Goal: Task Accomplishment & Management: Use online tool/utility

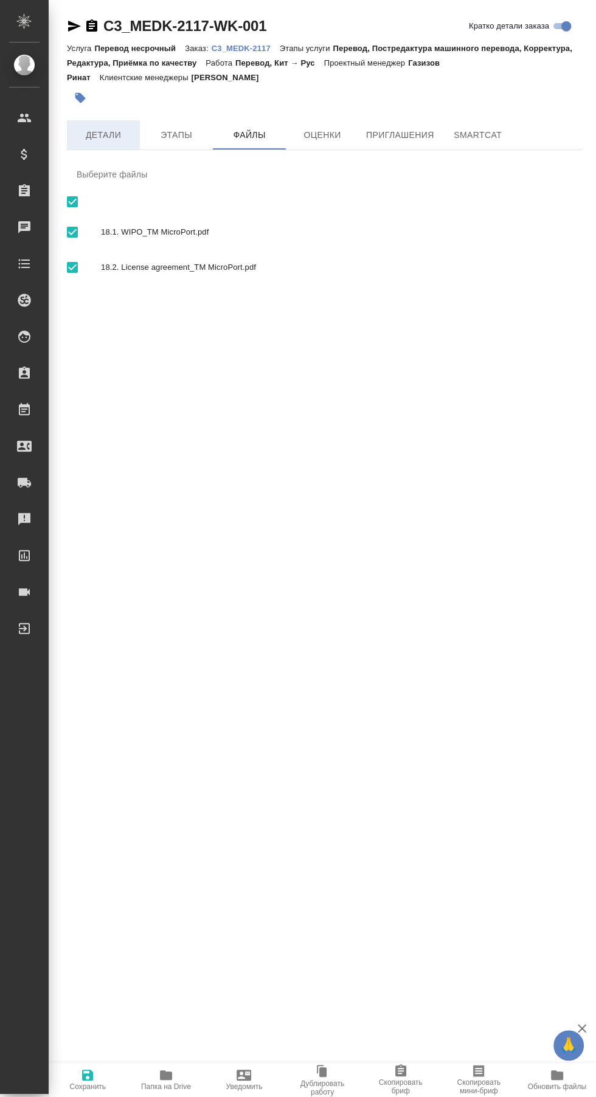
click at [100, 134] on span "Детали" at bounding box center [103, 135] width 58 height 15
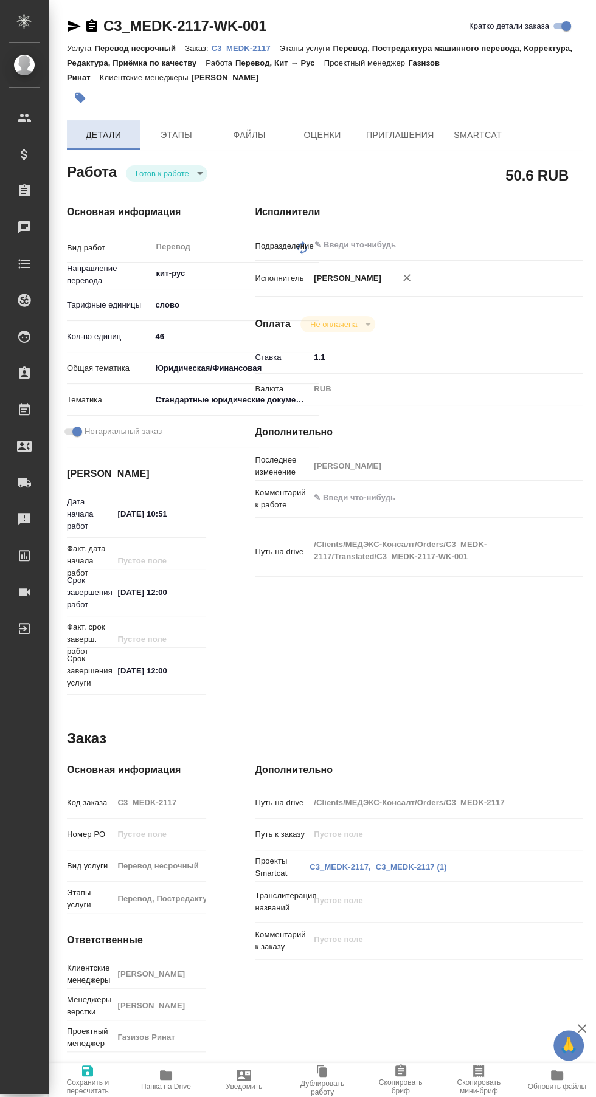
type textarea "x"
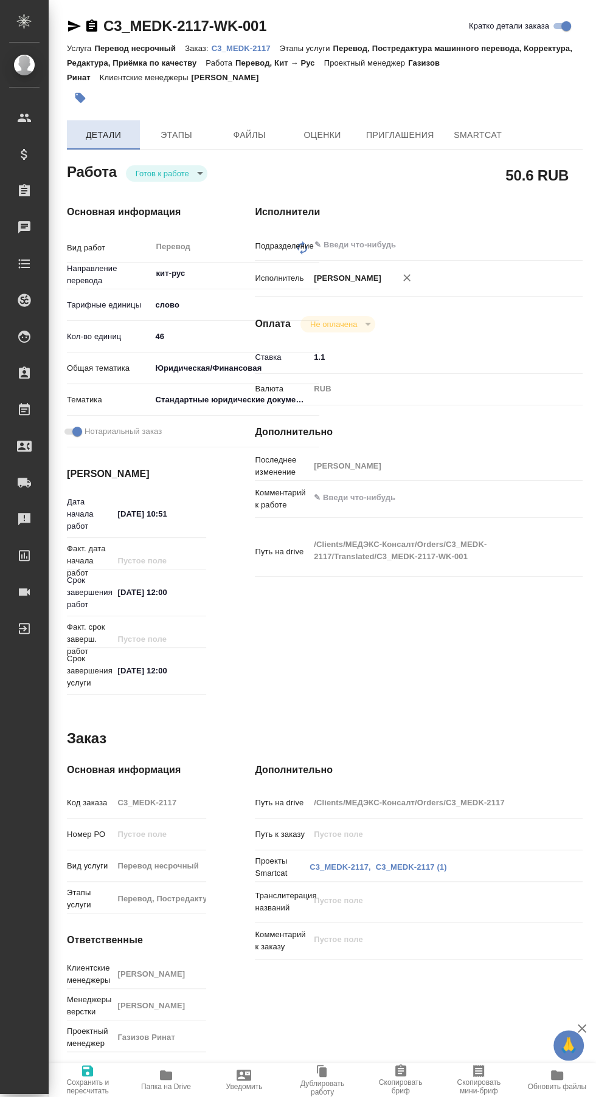
type textarea "x"
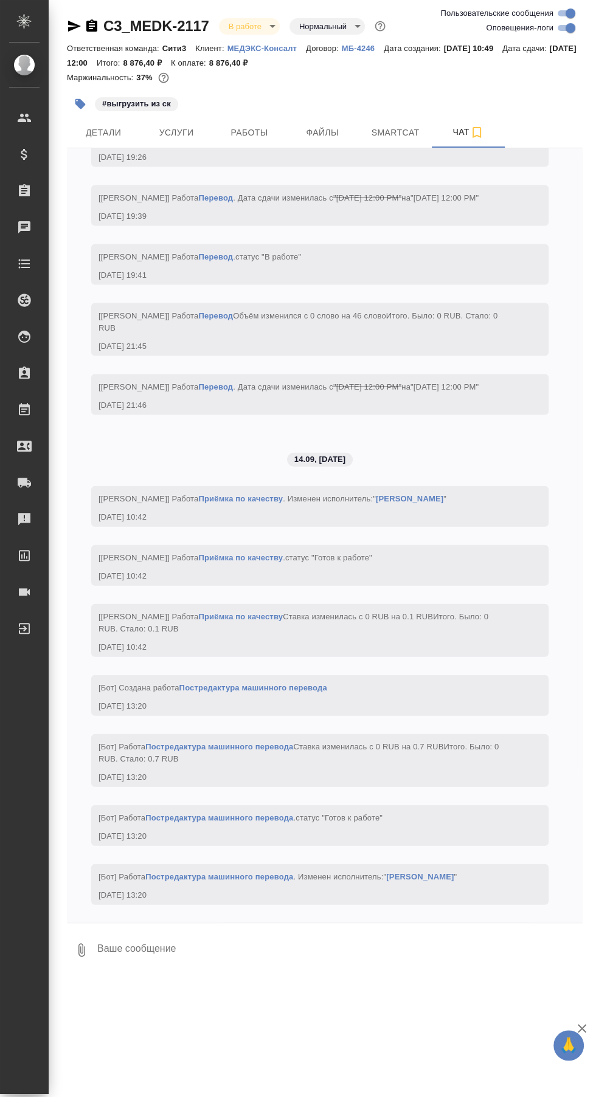
scroll to position [5222, 0]
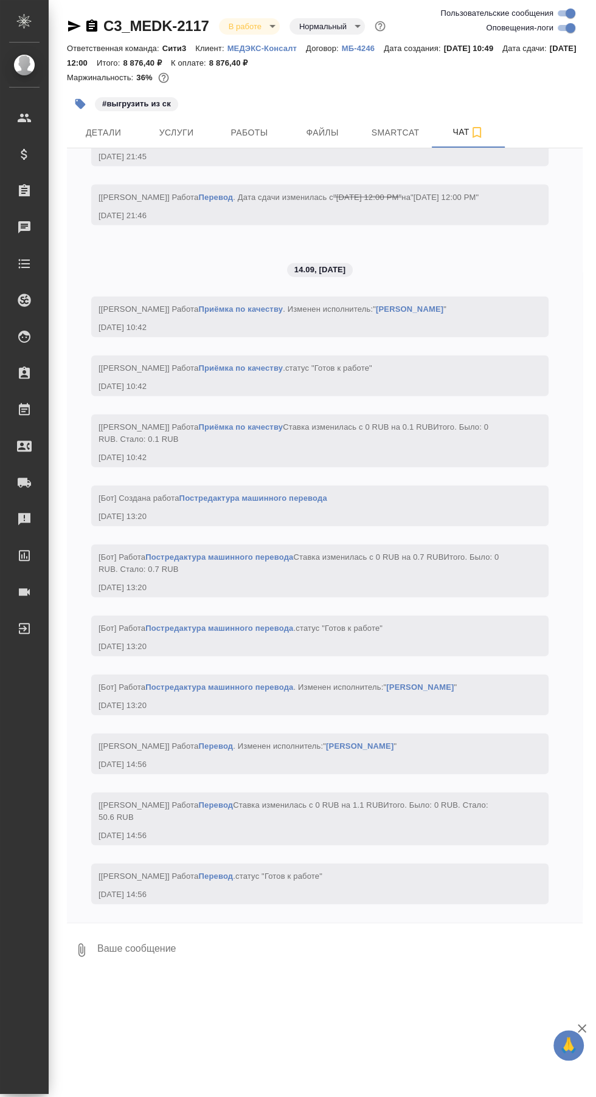
scroll to position [5410, 0]
click at [249, 132] on span "Работы" at bounding box center [249, 132] width 58 height 15
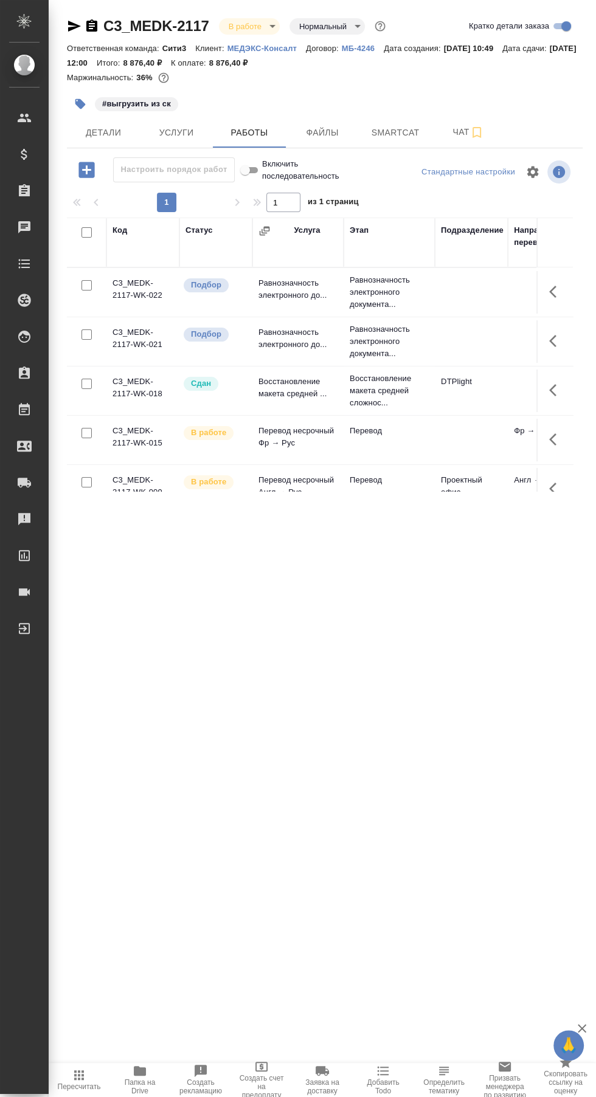
click at [164, 78] on icon "button" at bounding box center [163, 78] width 12 height 12
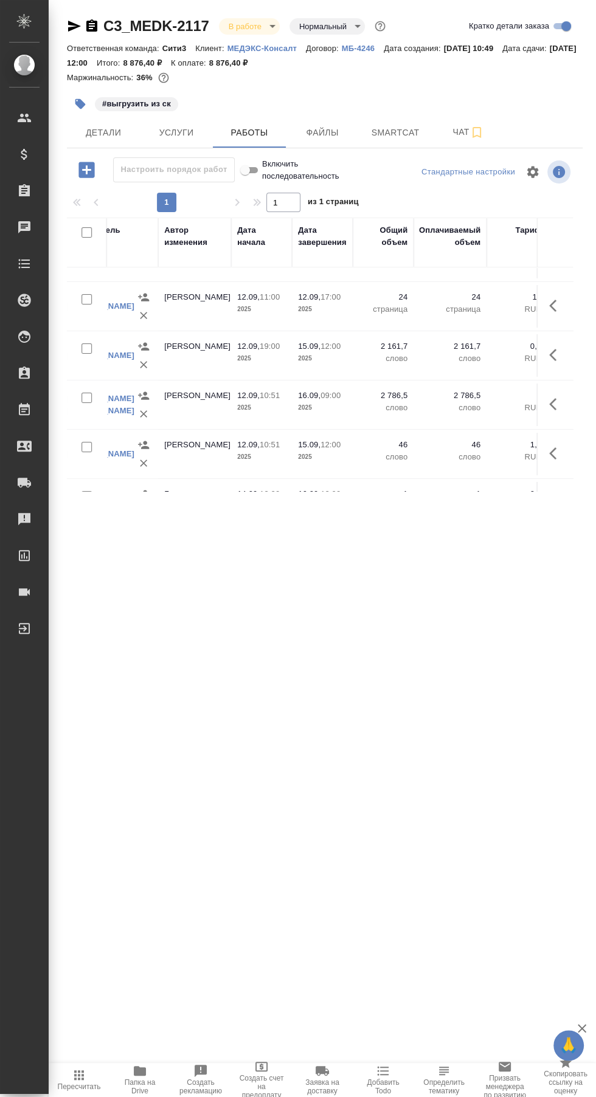
scroll to position [84, 508]
